Goal: Information Seeking & Learning: Learn about a topic

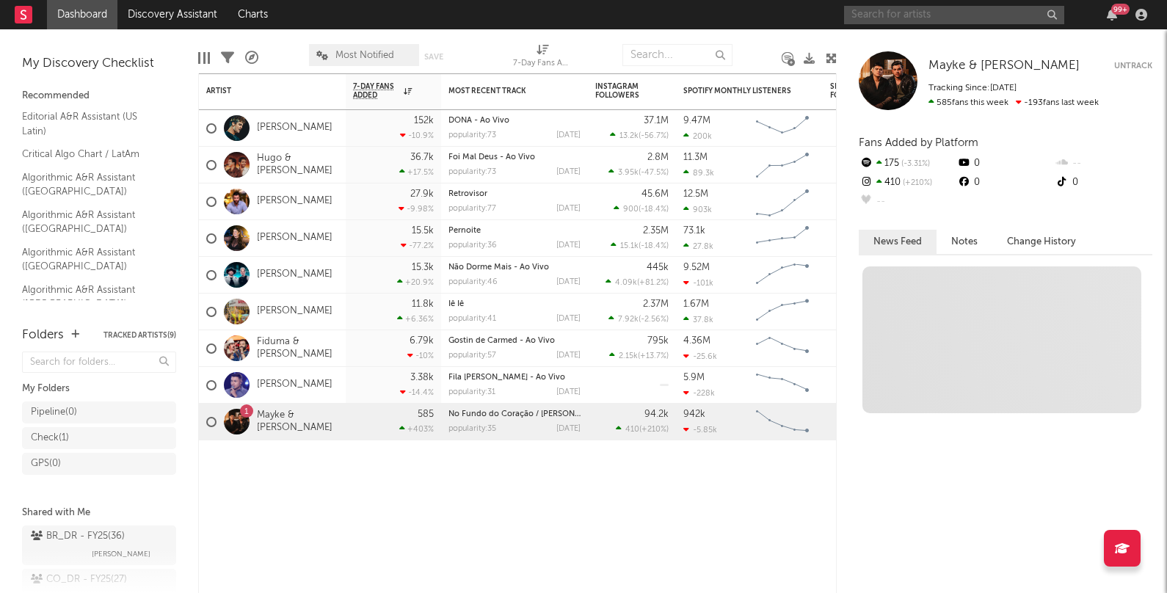
click at [974, 15] on input "text" at bounding box center [954, 15] width 220 height 18
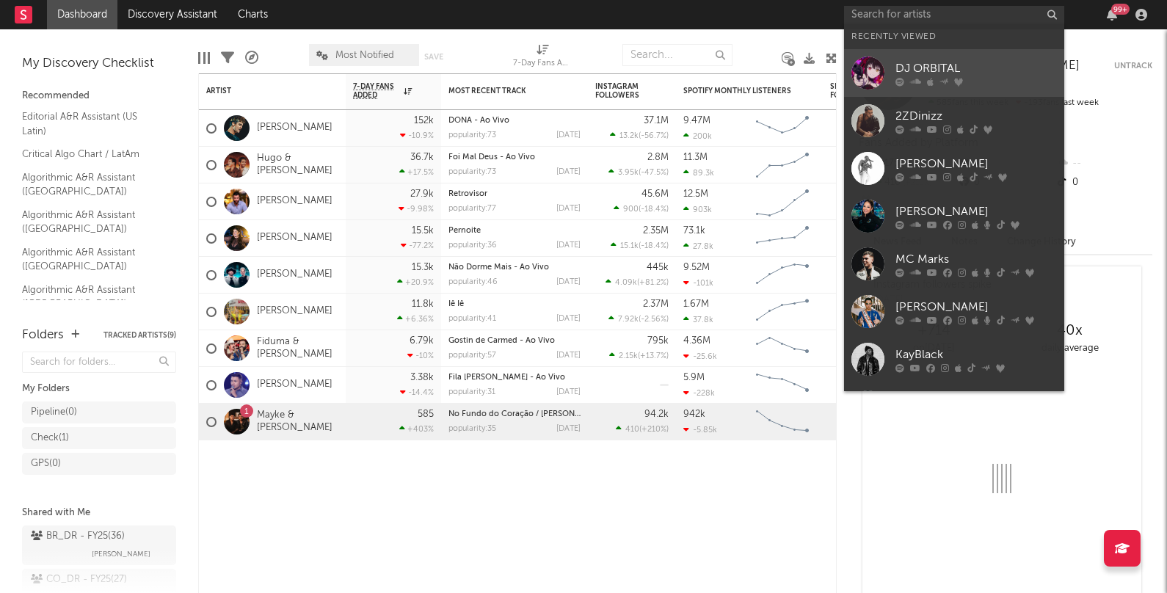
click at [956, 60] on div "DJ ORBITAL" at bounding box center [977, 69] width 162 height 18
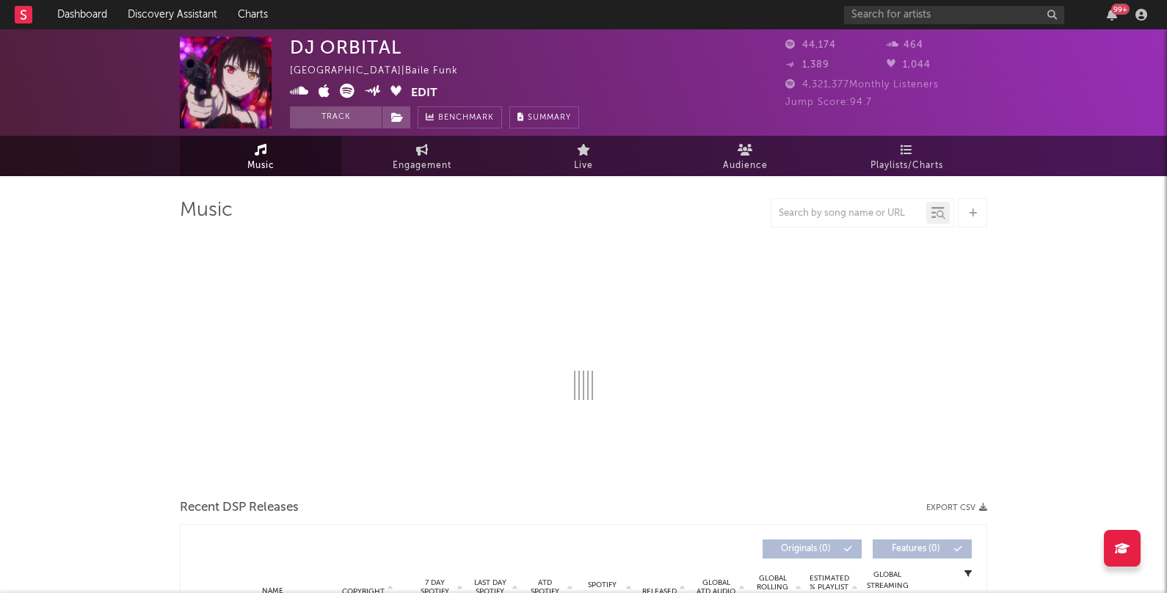
select select "6m"
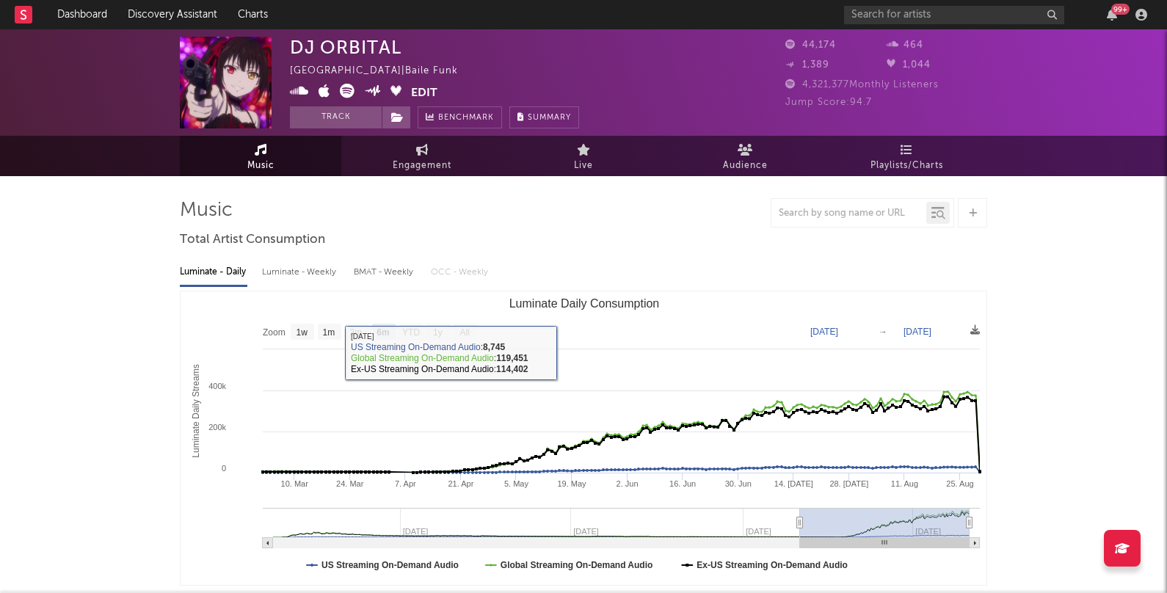
click at [316, 275] on div "Luminate - Weekly" at bounding box center [300, 272] width 77 height 25
select select "6m"
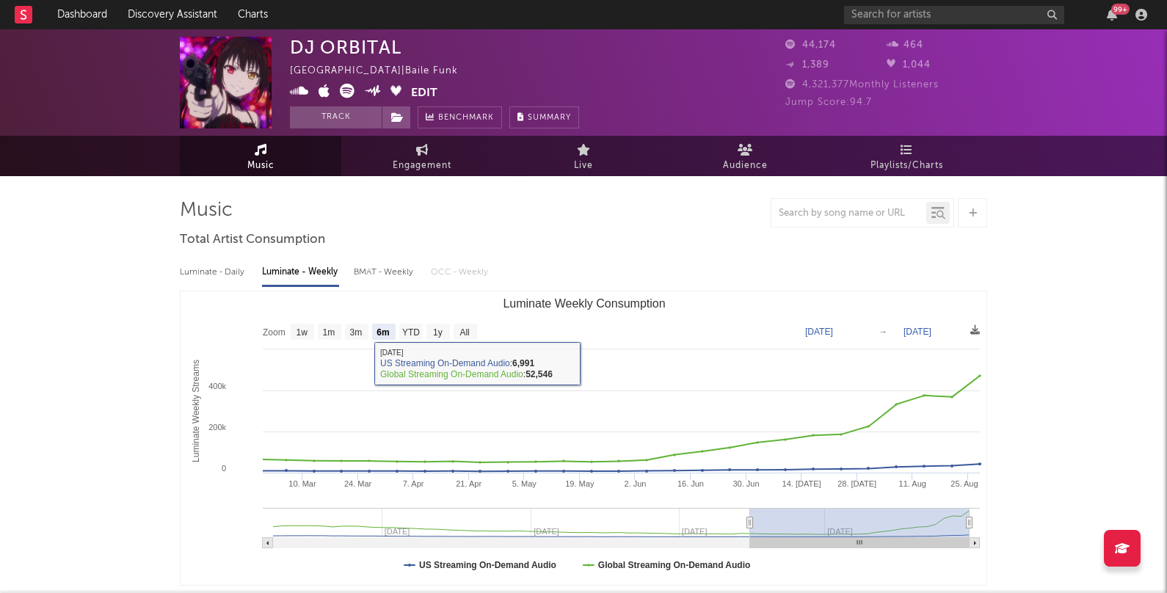
click at [217, 269] on div "Luminate - Daily" at bounding box center [214, 272] width 68 height 25
select select "6m"
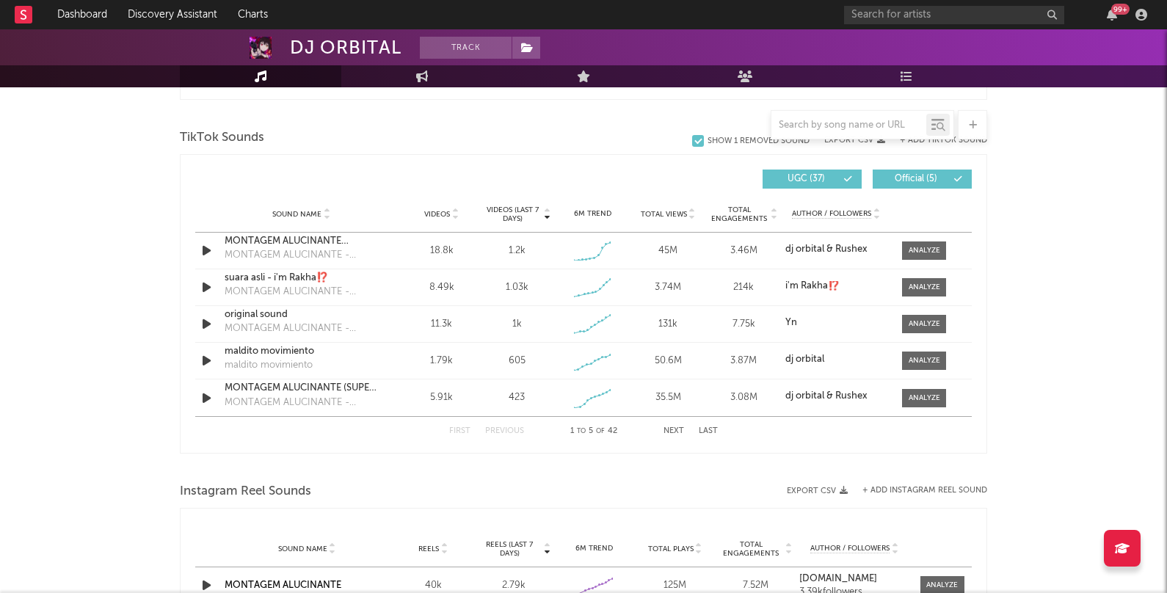
scroll to position [841, 0]
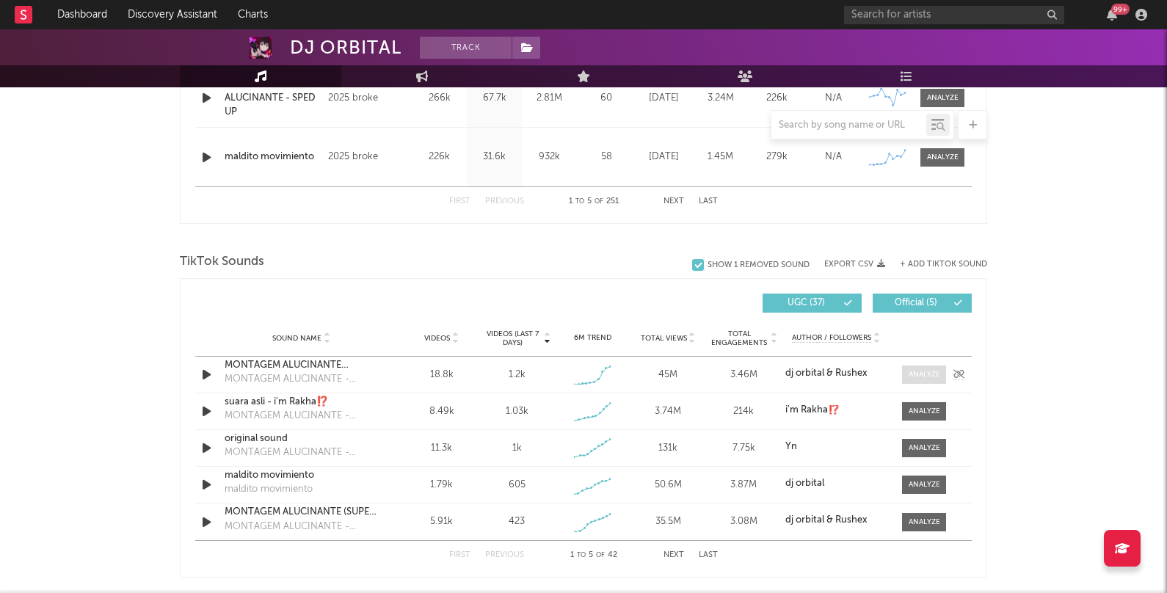
click at [913, 373] on div at bounding box center [925, 374] width 32 height 11
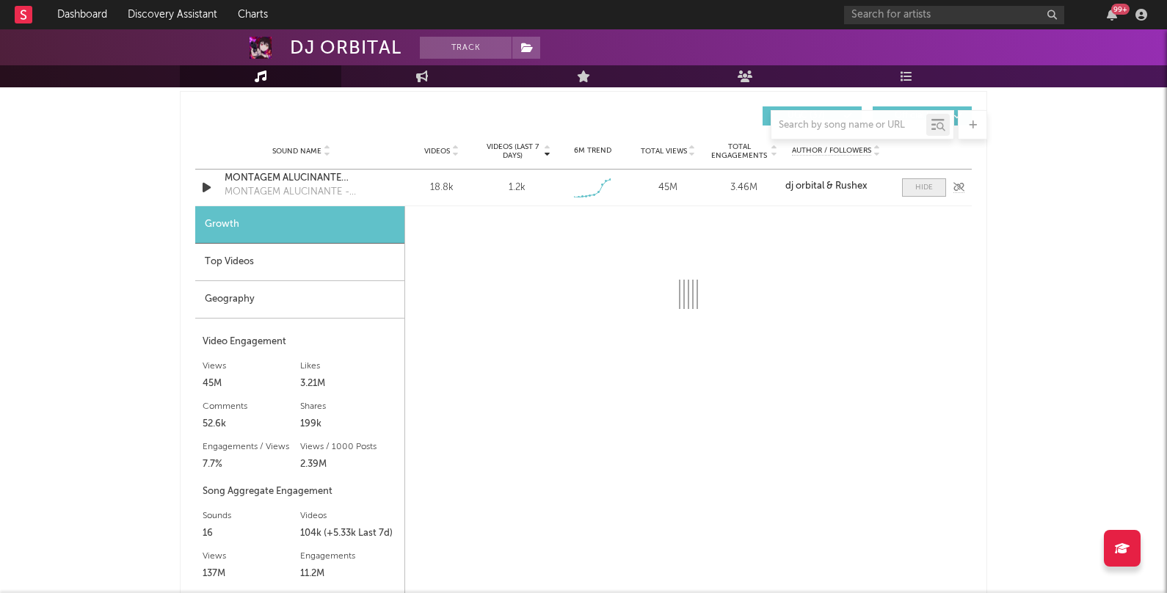
scroll to position [1029, 0]
select select "1w"
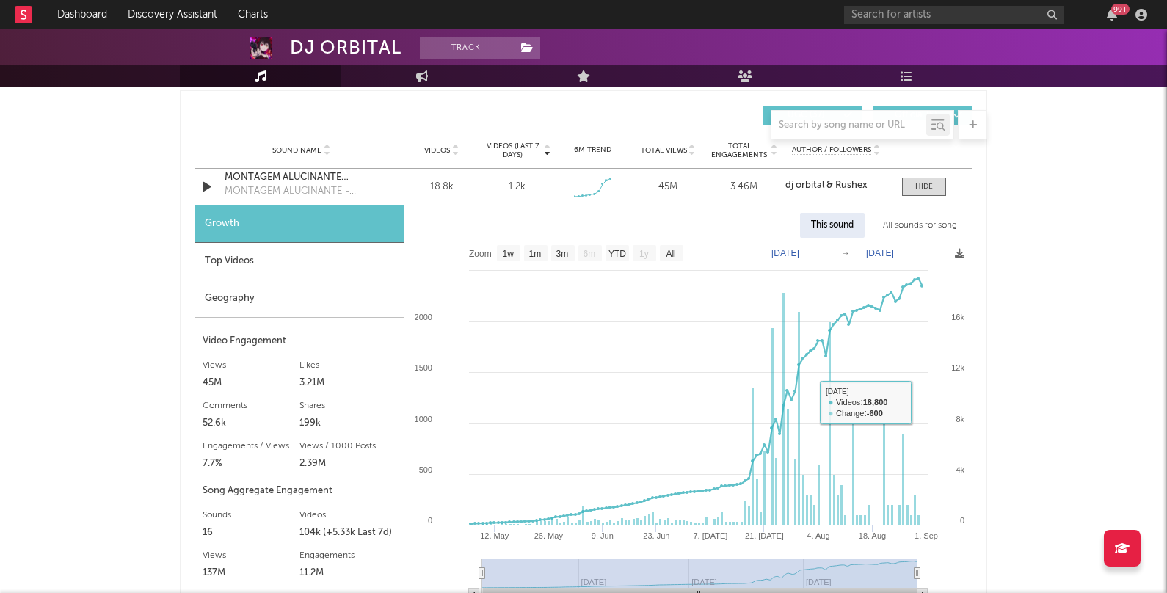
click at [938, 220] on div "All sounds for song" at bounding box center [920, 225] width 96 height 25
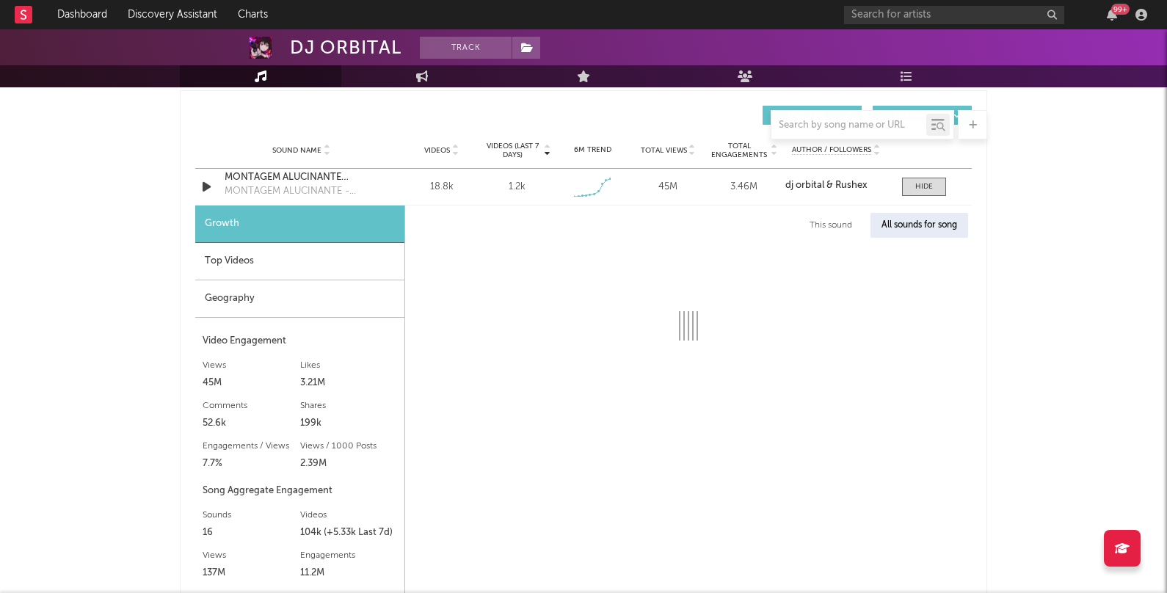
select select "1w"
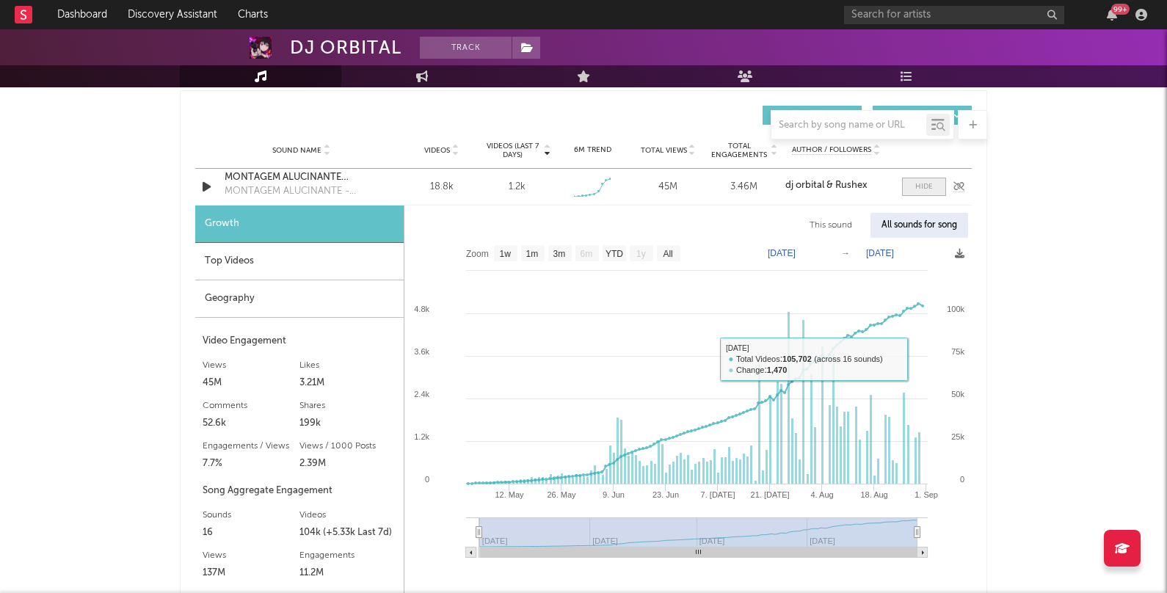
click at [935, 178] on span at bounding box center [924, 187] width 44 height 18
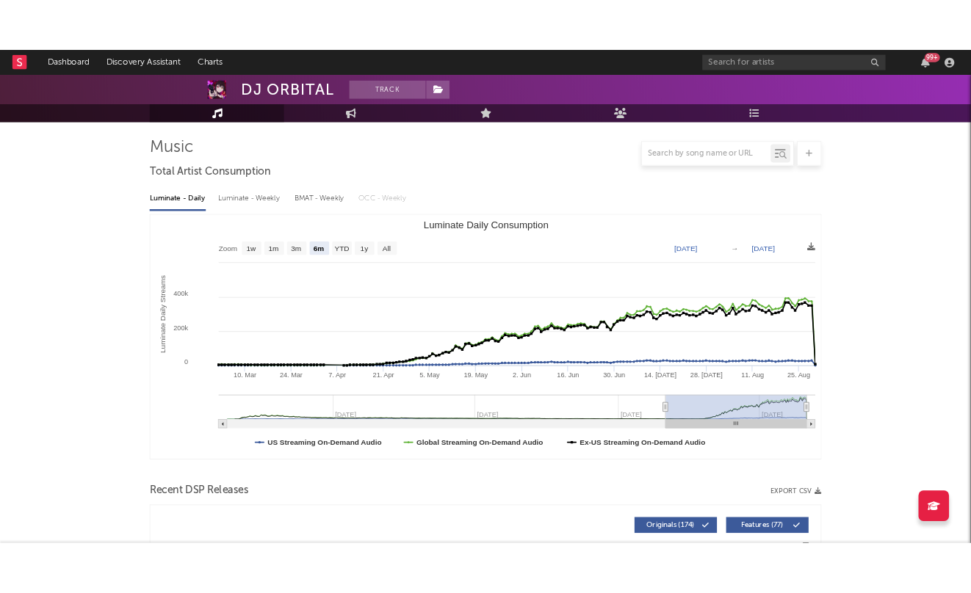
scroll to position [67, 0]
